Goal: Transaction & Acquisition: Purchase product/service

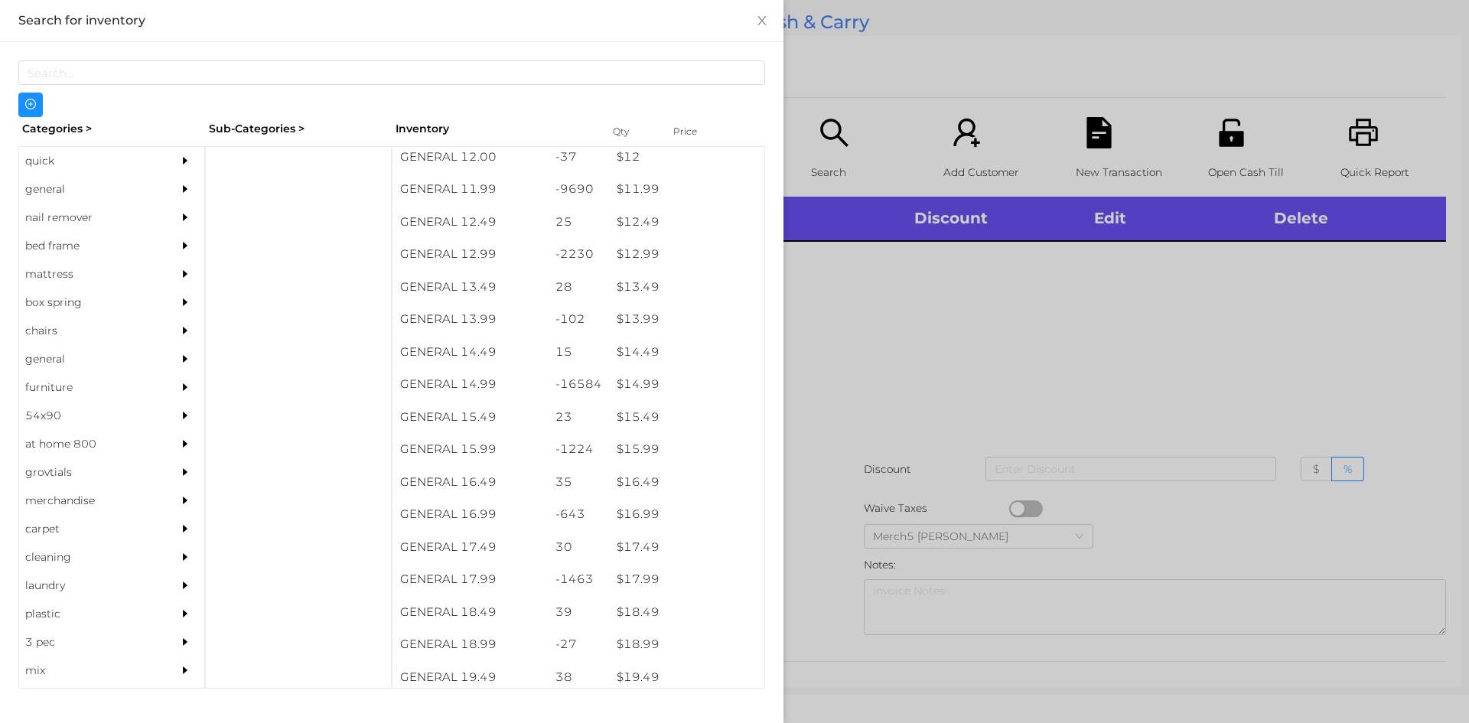
scroll to position [1106, 0]
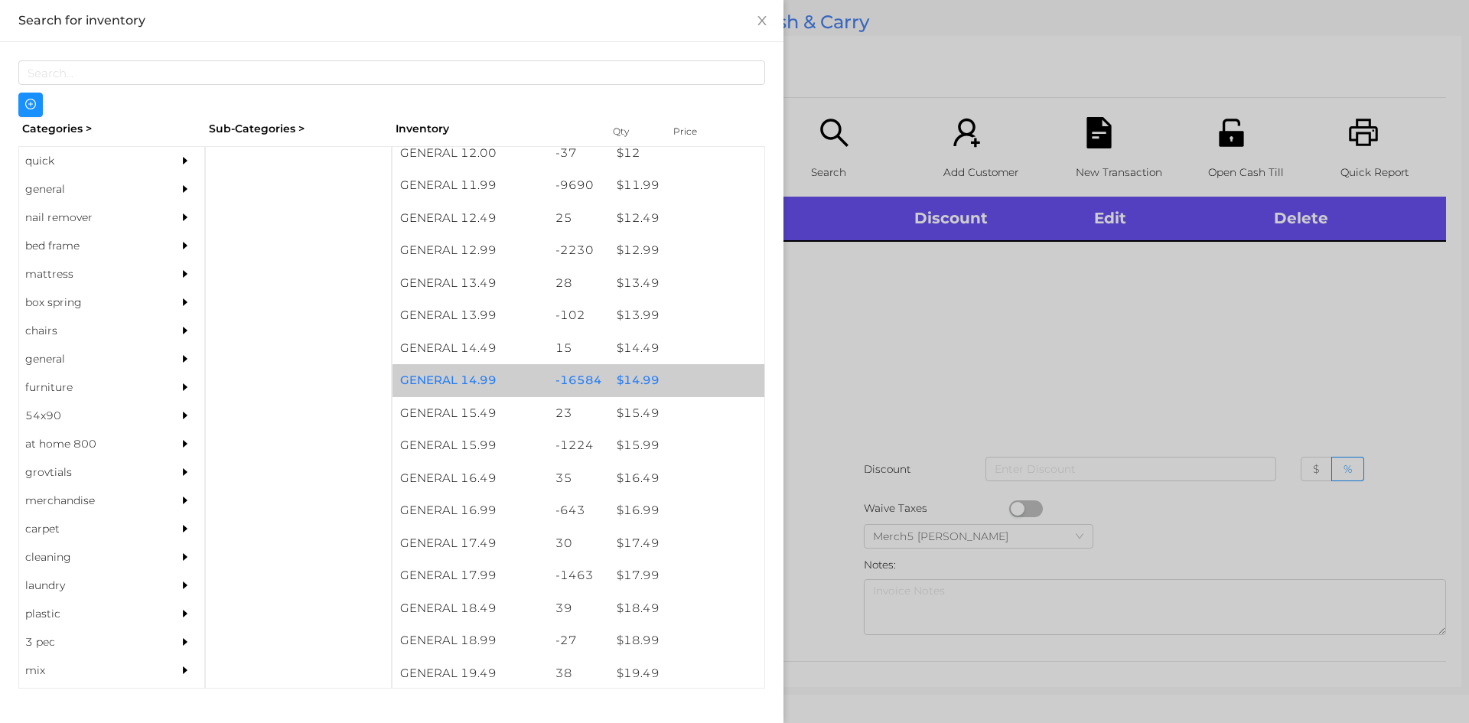
click at [627, 379] on div "$ 14.99" at bounding box center [686, 380] width 155 height 33
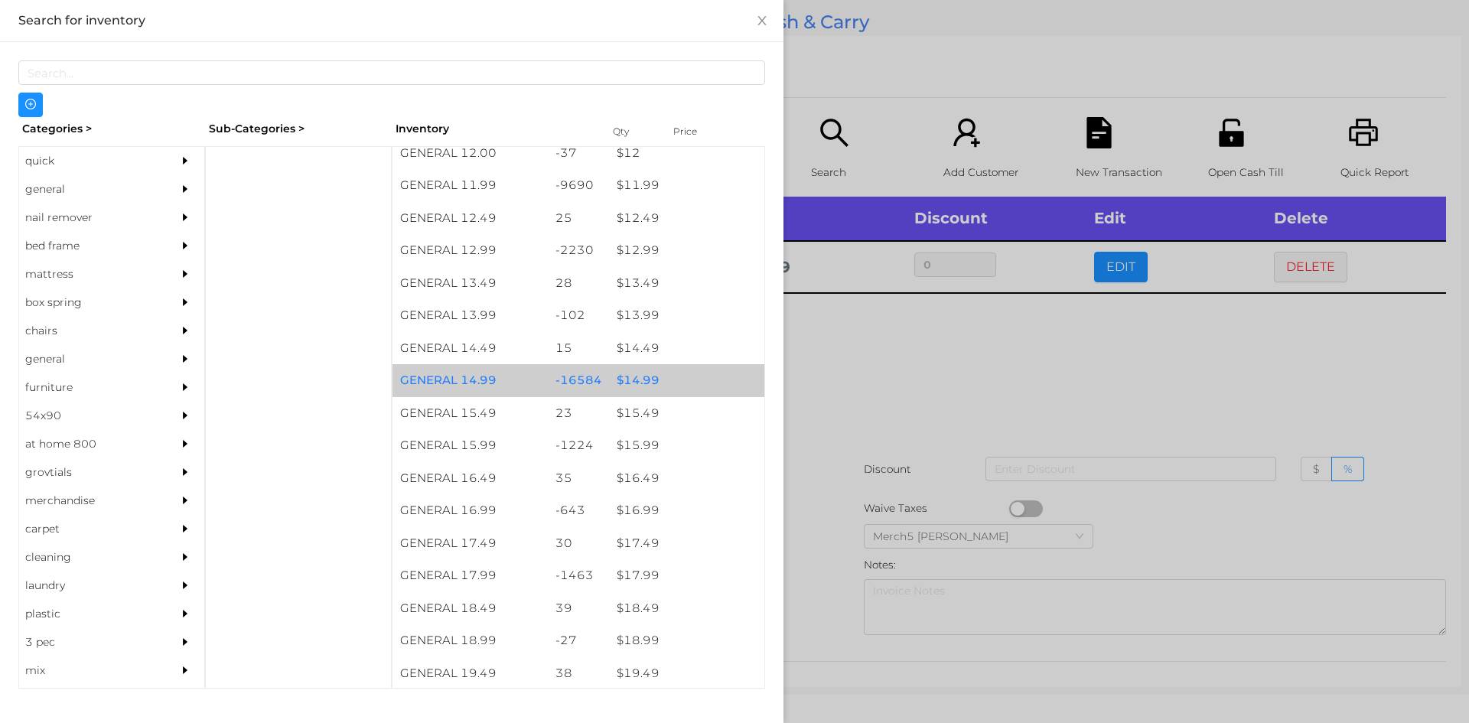
click at [637, 389] on div "$ 14.99" at bounding box center [686, 380] width 155 height 33
click at [628, 387] on div "$ 14.99" at bounding box center [686, 380] width 155 height 33
click at [625, 389] on div "$ 14.99" at bounding box center [686, 380] width 155 height 33
click at [620, 386] on div "$ 14.99" at bounding box center [686, 380] width 155 height 33
click at [625, 387] on div "$ 14.99" at bounding box center [686, 380] width 155 height 33
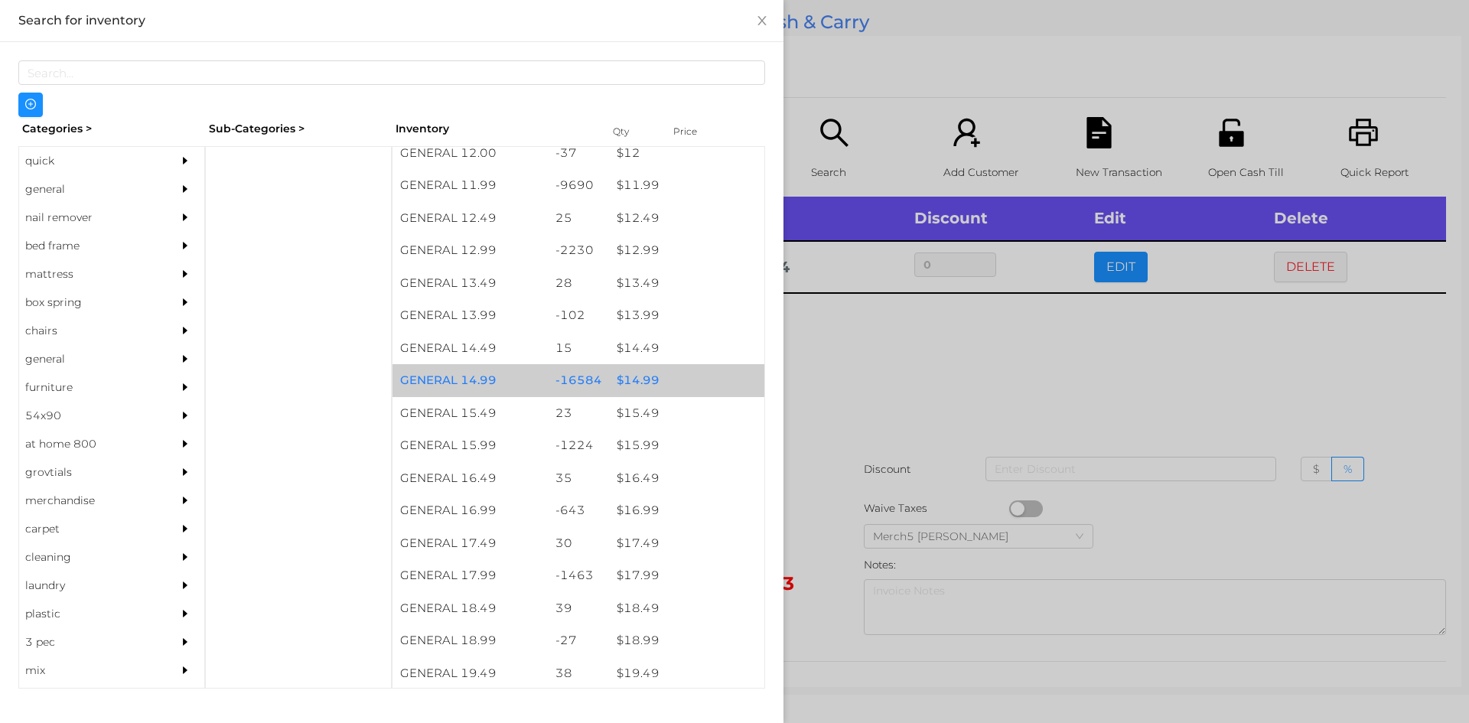
click at [623, 383] on div "$ 14.99" at bounding box center [686, 380] width 155 height 33
click at [619, 385] on div "$ 14.99" at bounding box center [686, 380] width 155 height 33
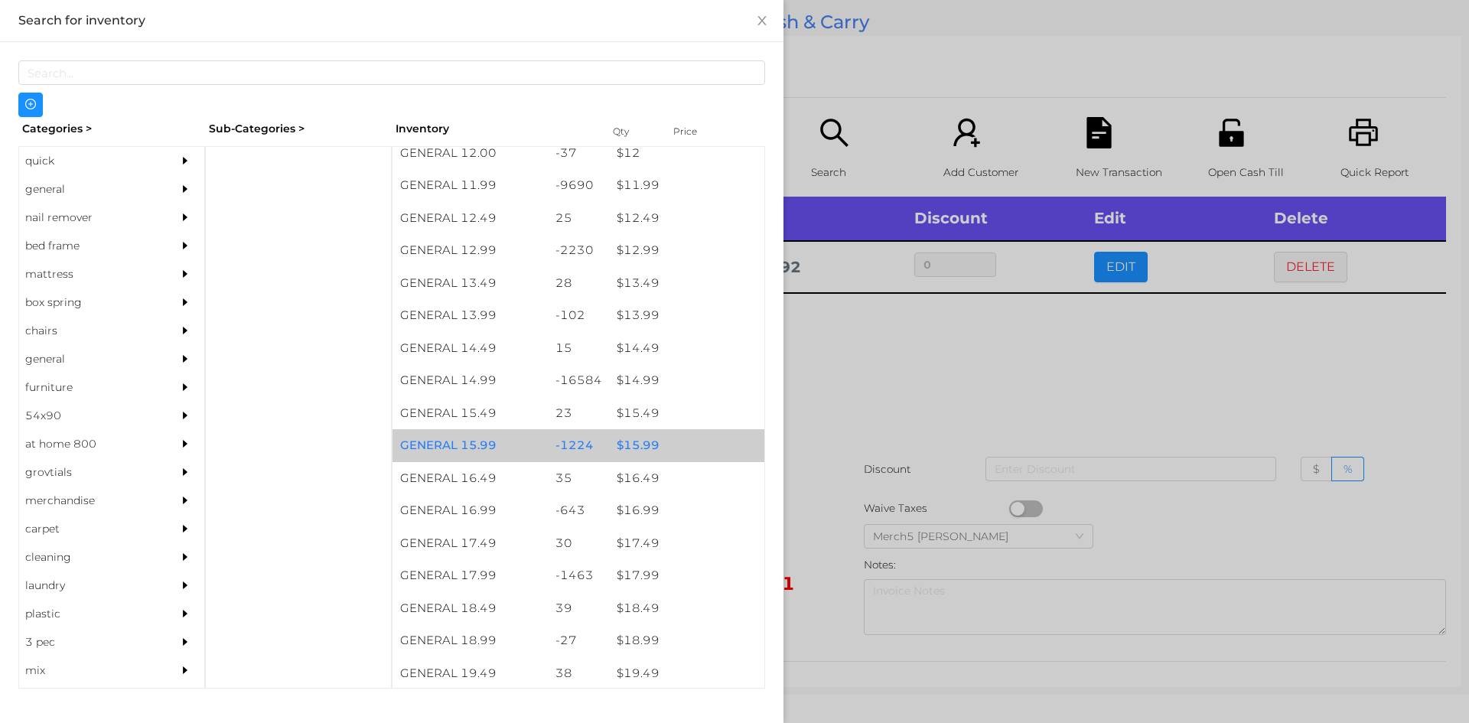
click at [614, 444] on div "$ 15.99" at bounding box center [686, 445] width 155 height 33
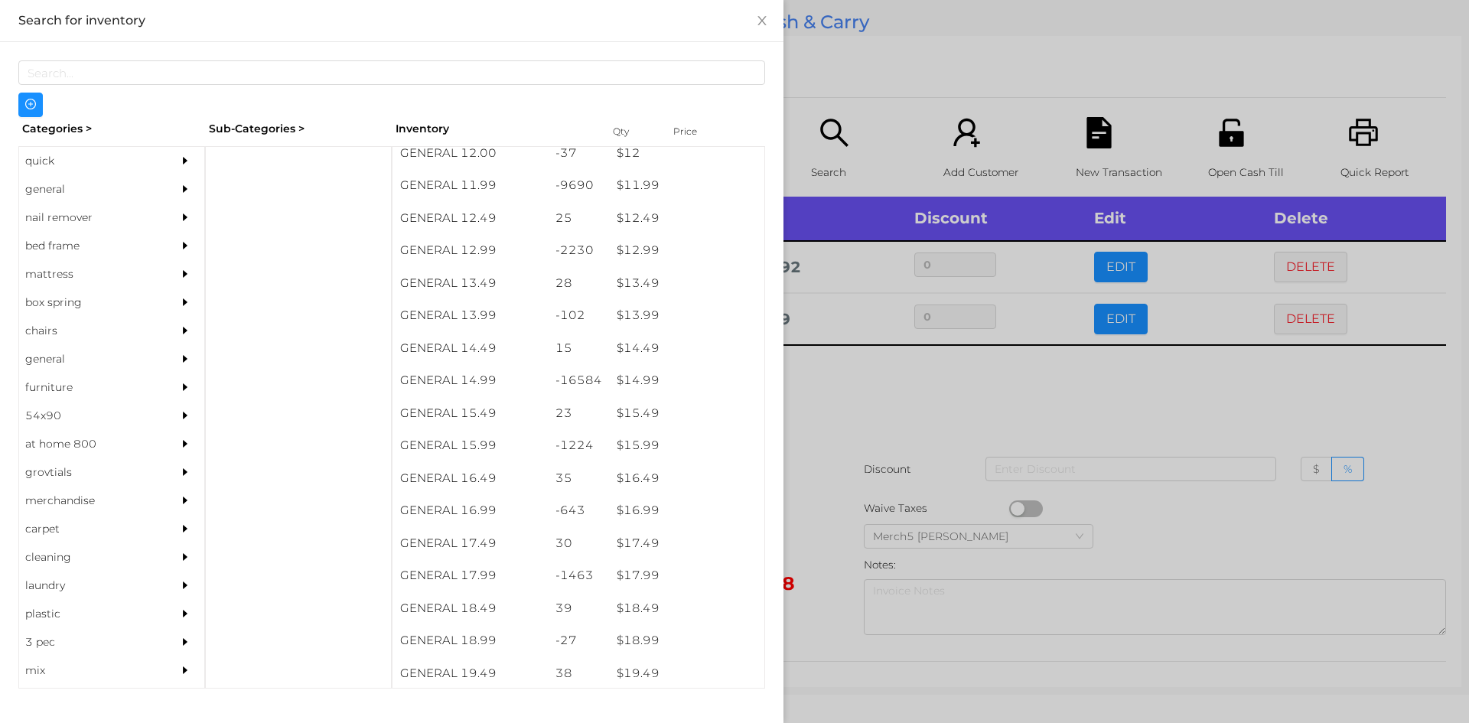
click at [889, 396] on div at bounding box center [734, 361] width 1469 height 723
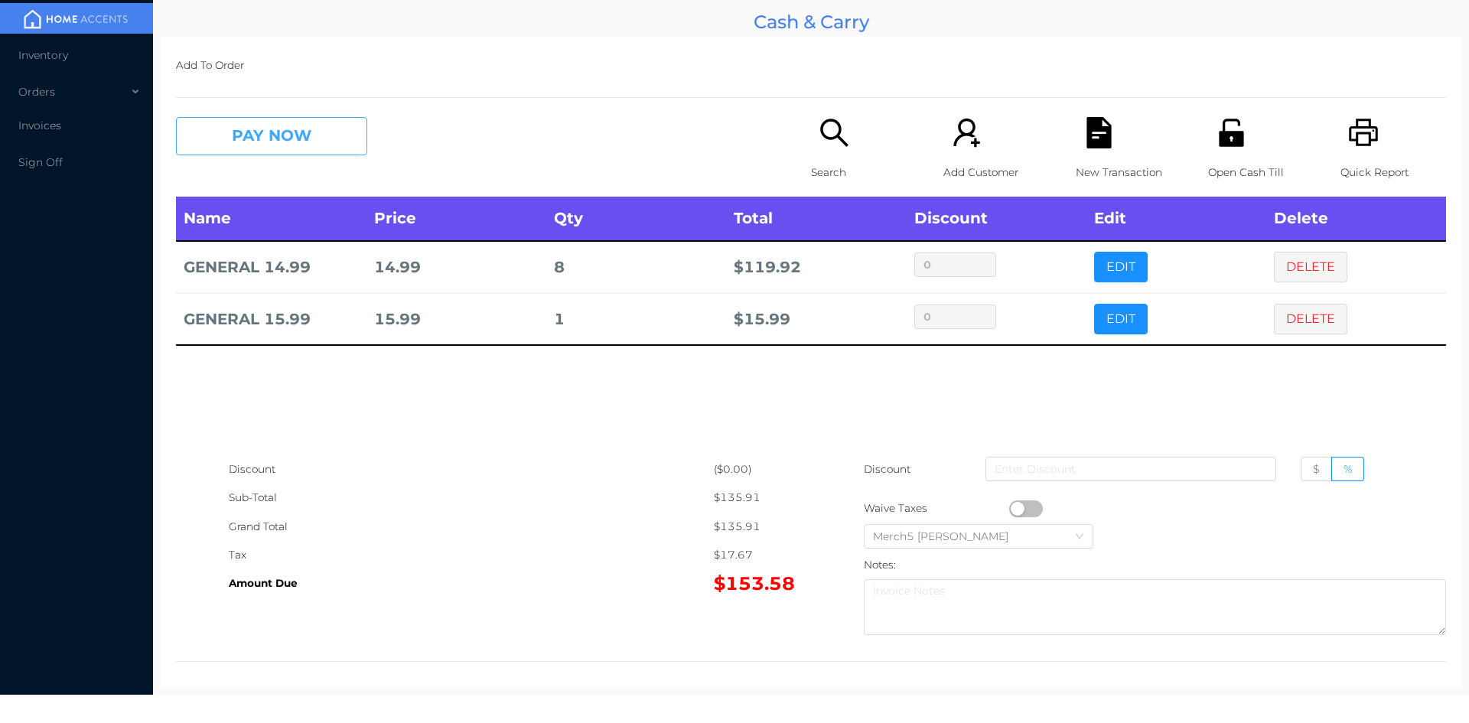
click at [301, 142] on button "PAY NOW" at bounding box center [271, 136] width 191 height 38
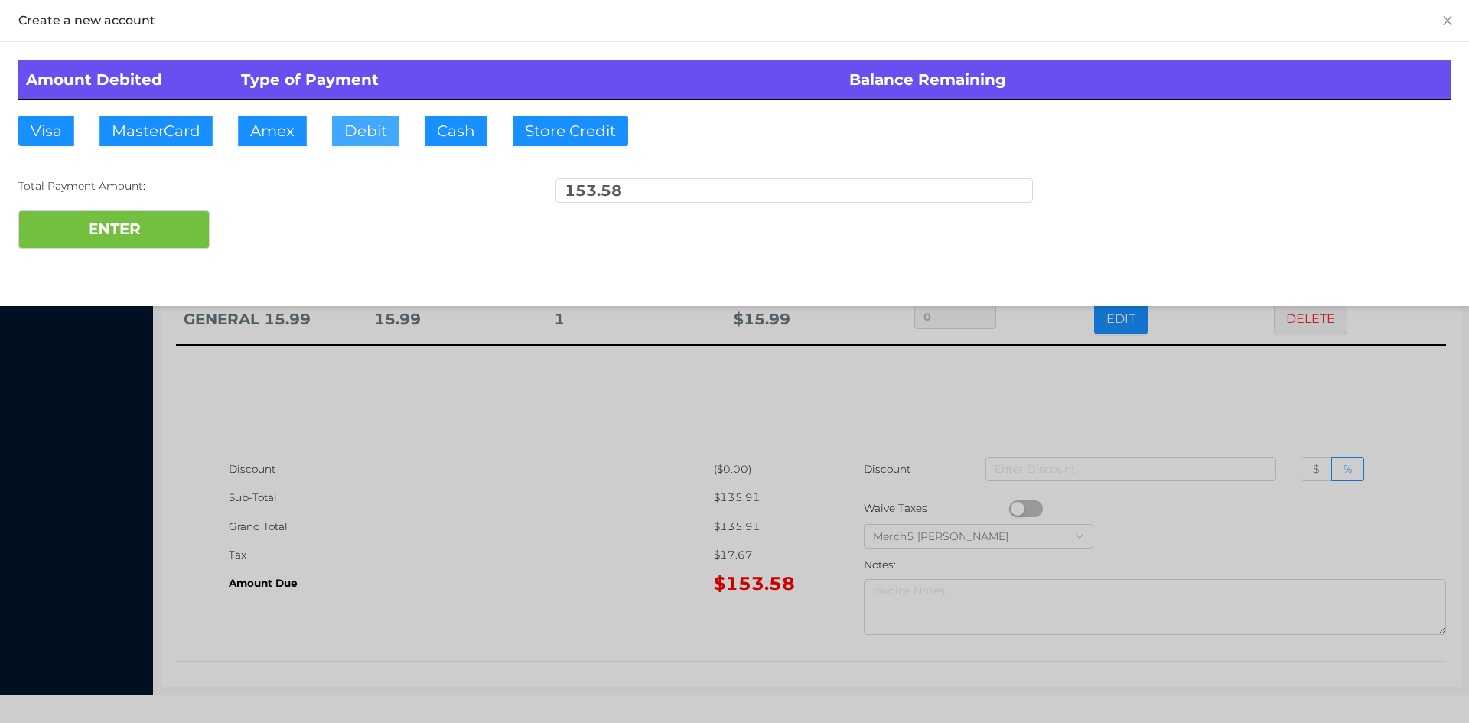
click at [363, 122] on button "Debit" at bounding box center [365, 131] width 67 height 31
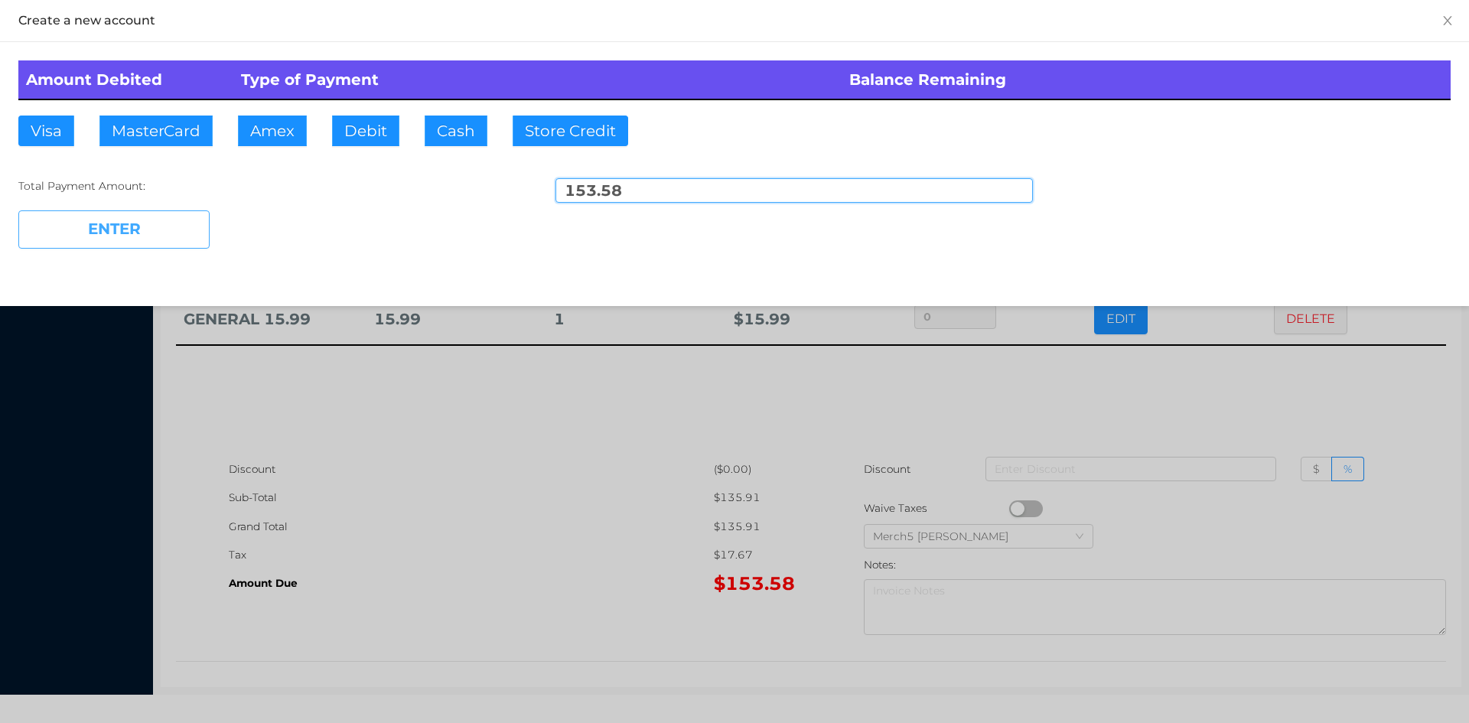
click at [129, 223] on button "ENTER" at bounding box center [113, 229] width 191 height 38
